Goal: Information Seeking & Learning: Check status

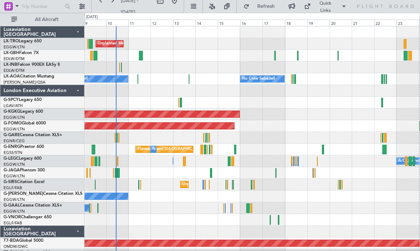
click at [173, 176] on div at bounding box center [251, 173] width 335 height 12
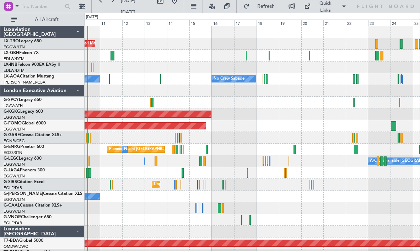
click at [296, 89] on div at bounding box center [251, 91] width 335 height 12
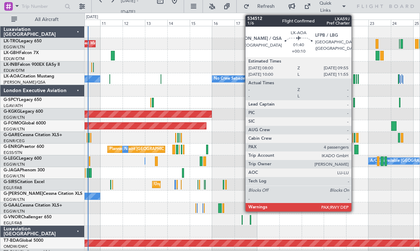
click at [354, 79] on div at bounding box center [354, 79] width 2 height 10
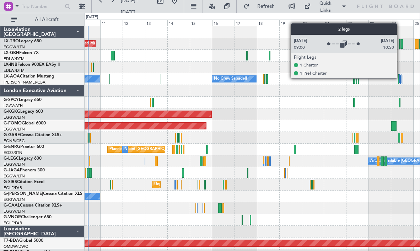
click at [400, 78] on div at bounding box center [400, 79] width 1 height 9
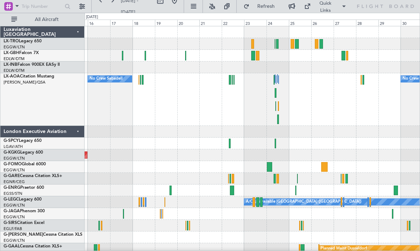
click at [252, 109] on div "No Crew Sabadell No Crew Sabadell" at bounding box center [251, 99] width 335 height 53
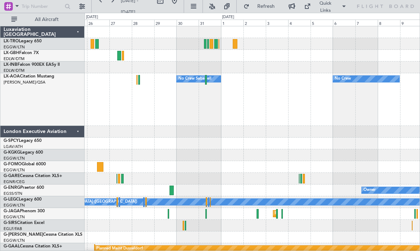
click at [164, 103] on div "No Crew Sabadell No Crew" at bounding box center [251, 99] width 335 height 53
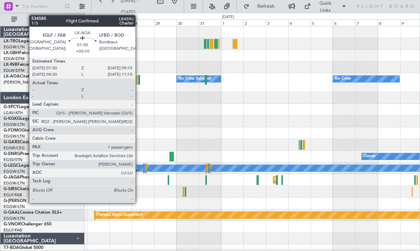
click at [138, 80] on div at bounding box center [139, 80] width 2 height 10
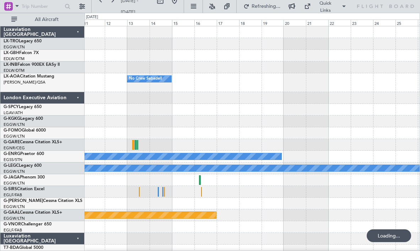
click at [149, 102] on div at bounding box center [251, 98] width 335 height 12
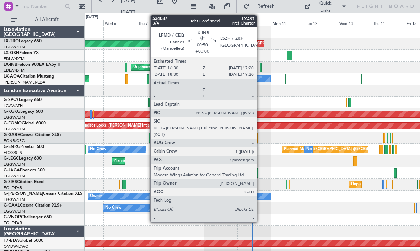
click at [260, 69] on div at bounding box center [260, 67] width 1 height 10
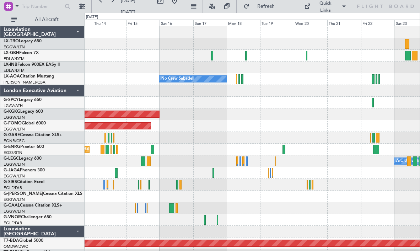
click at [247, 76] on div "No Crew Sabadell" at bounding box center [251, 79] width 335 height 12
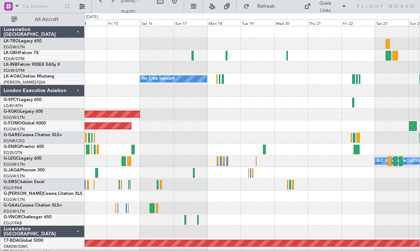
scroll to position [4, 0]
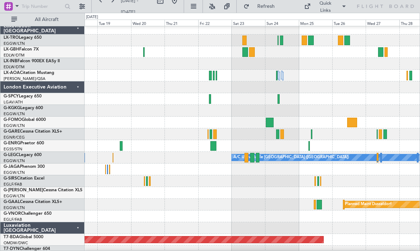
click at [257, 74] on div "No Crew Sabadell No Crew Sabadell" at bounding box center [251, 76] width 335 height 12
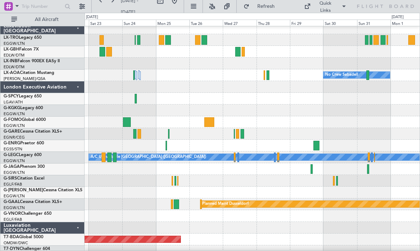
scroll to position [4, 0]
click at [234, 79] on div "No Crew Sabadell" at bounding box center [251, 75] width 335 height 12
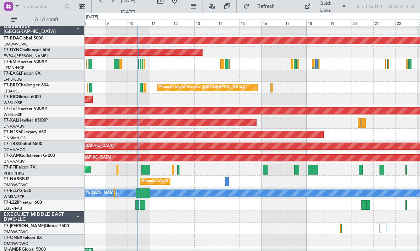
scroll to position [202, 0]
click at [418, 182] on div "Planned Maint Abuja ([PERSON_NAME] Intl)" at bounding box center [251, 181] width 335 height 12
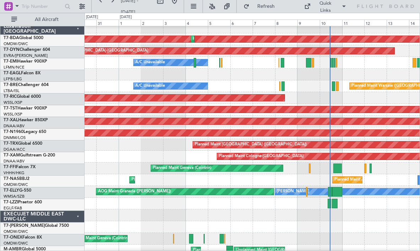
scroll to position [202, 0]
click at [325, 175] on div "Planned Maint Abuja (Nnamdi Azikiwe Intl) Planned Maint Abuja (Nnamdi Azikiwe I…" at bounding box center [251, 180] width 335 height 12
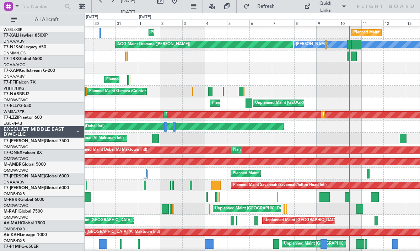
scroll to position [380, 0]
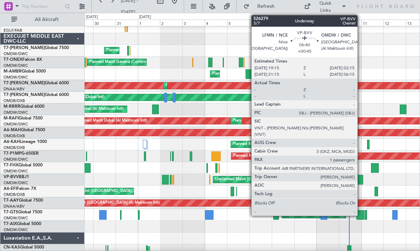
click at [360, 176] on div at bounding box center [359, 180] width 7 height 10
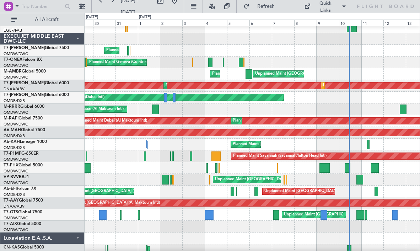
scroll to position [371, 0]
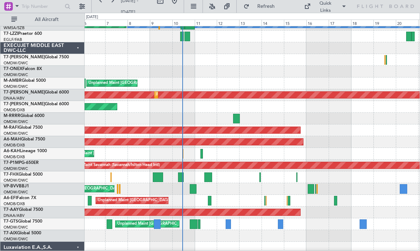
click at [223, 192] on div "Unplanned Maint [GEOGRAPHIC_DATA]-[GEOGRAPHIC_DATA]" at bounding box center [251, 189] width 335 height 12
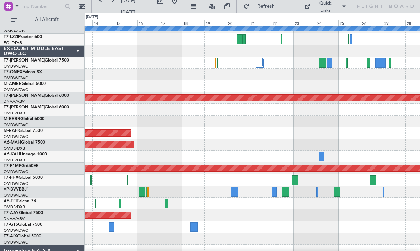
scroll to position [368, 0]
click at [237, 177] on div at bounding box center [251, 180] width 335 height 12
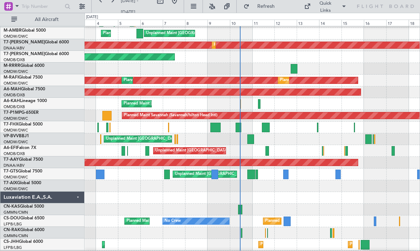
scroll to position [420, 0]
click at [331, 189] on div at bounding box center [251, 186] width 335 height 12
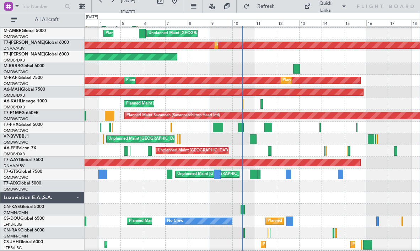
click at [30, 184] on link "T7-AIX Global 5000" at bounding box center [23, 183] width 38 height 4
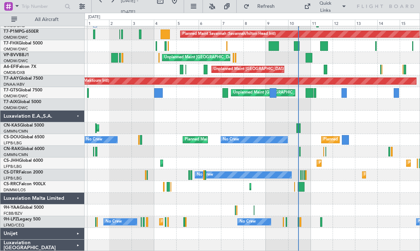
scroll to position [496, 0]
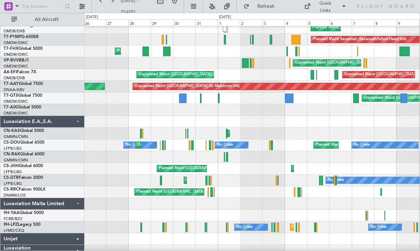
click at [320, 201] on div at bounding box center [251, 204] width 335 height 12
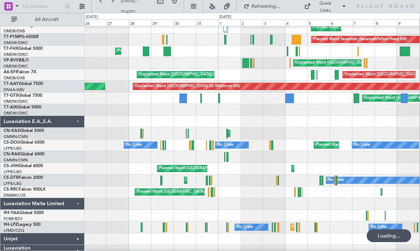
click at [79, 206] on div "Luxaviation Malta Limited" at bounding box center [42, 204] width 84 height 12
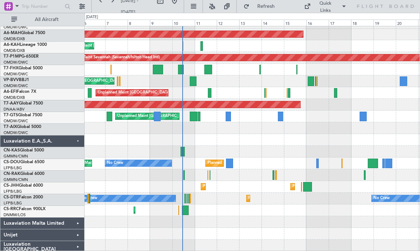
scroll to position [478, 0]
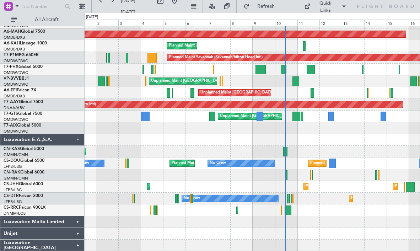
scroll to position [477, 0]
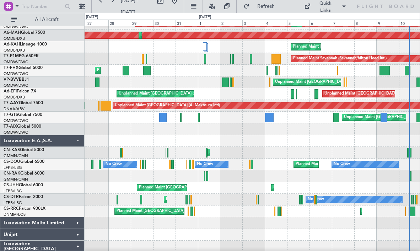
click at [368, 184] on div "Planned Maint Paris (Le Bourget) Planned Maint Paris (Le Bourget) Planned Maint…" at bounding box center [251, 188] width 335 height 12
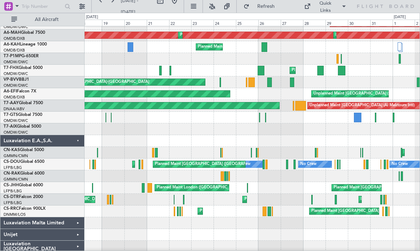
click at [286, 184] on div "Planned Maint Paris (Le Bourget) Planned Maint London (Biggin Hill) Planned Mai…" at bounding box center [251, 188] width 335 height 12
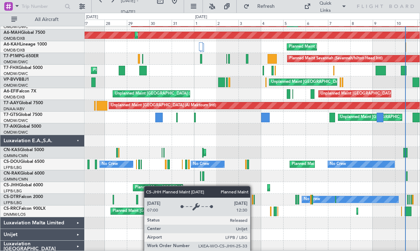
click at [142, 186] on div "Planned Maint [GEOGRAPHIC_DATA] ([GEOGRAPHIC_DATA])" at bounding box center [191, 187] width 112 height 11
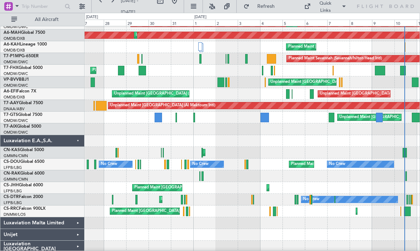
scroll to position [478, 0]
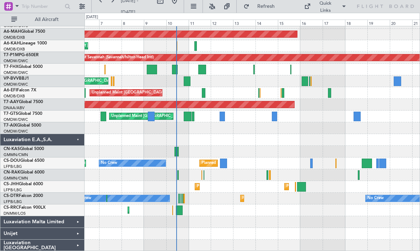
click at [318, 127] on div at bounding box center [251, 128] width 335 height 12
click at [78, 139] on div "Luxaviation E.A.,S.A." at bounding box center [42, 140] width 84 height 12
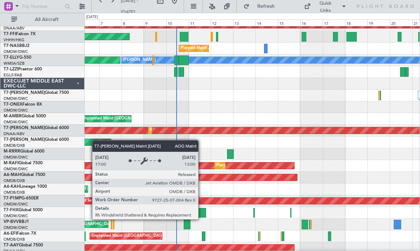
scroll to position [393, 0]
